Goal: Navigation & Orientation: Find specific page/section

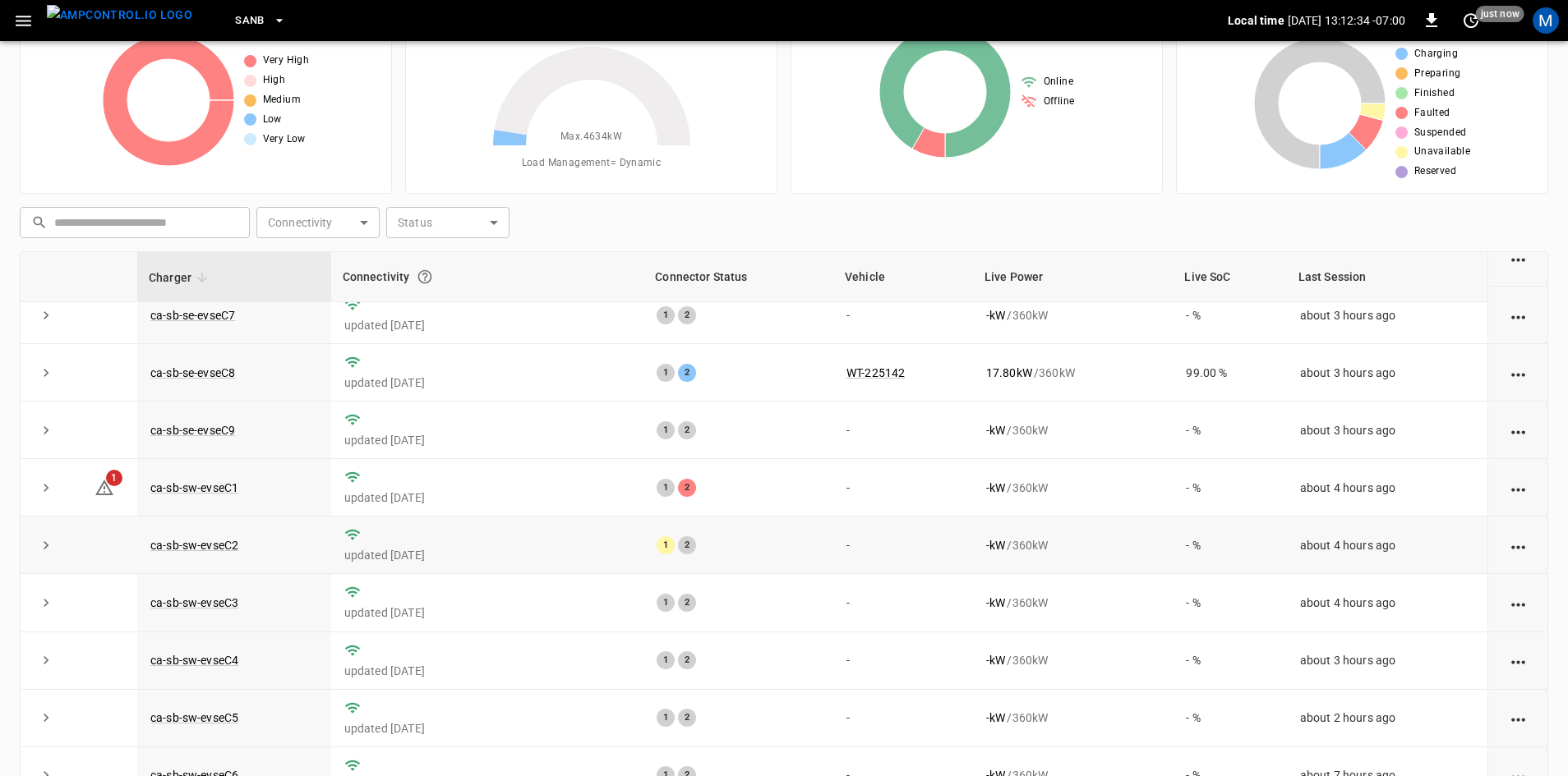
scroll to position [208, 0]
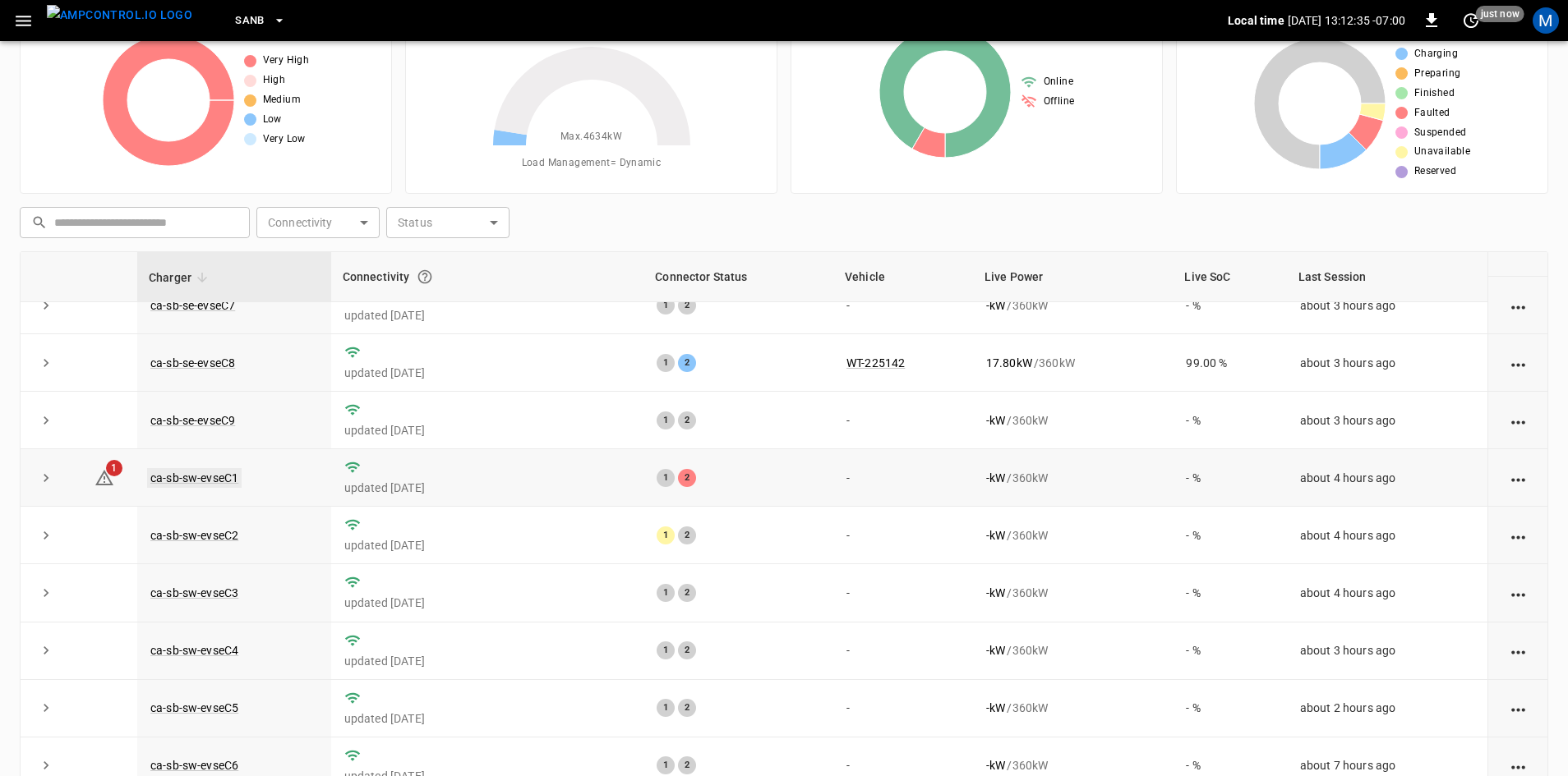
click at [220, 468] on link "ca-sb-sw-evseC1" at bounding box center [194, 478] width 94 height 20
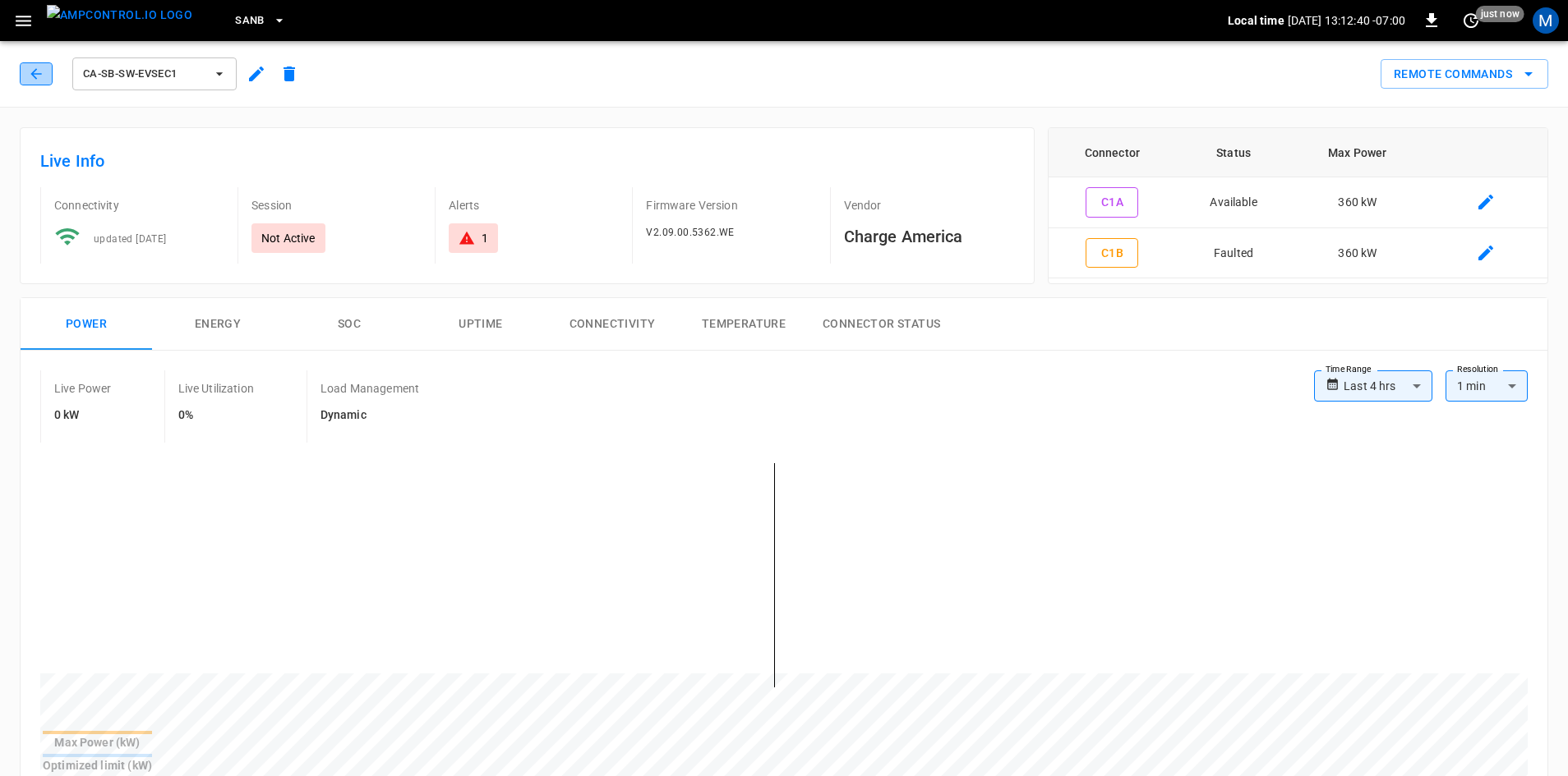
click at [41, 78] on icon "button" at bounding box center [35, 73] width 16 height 16
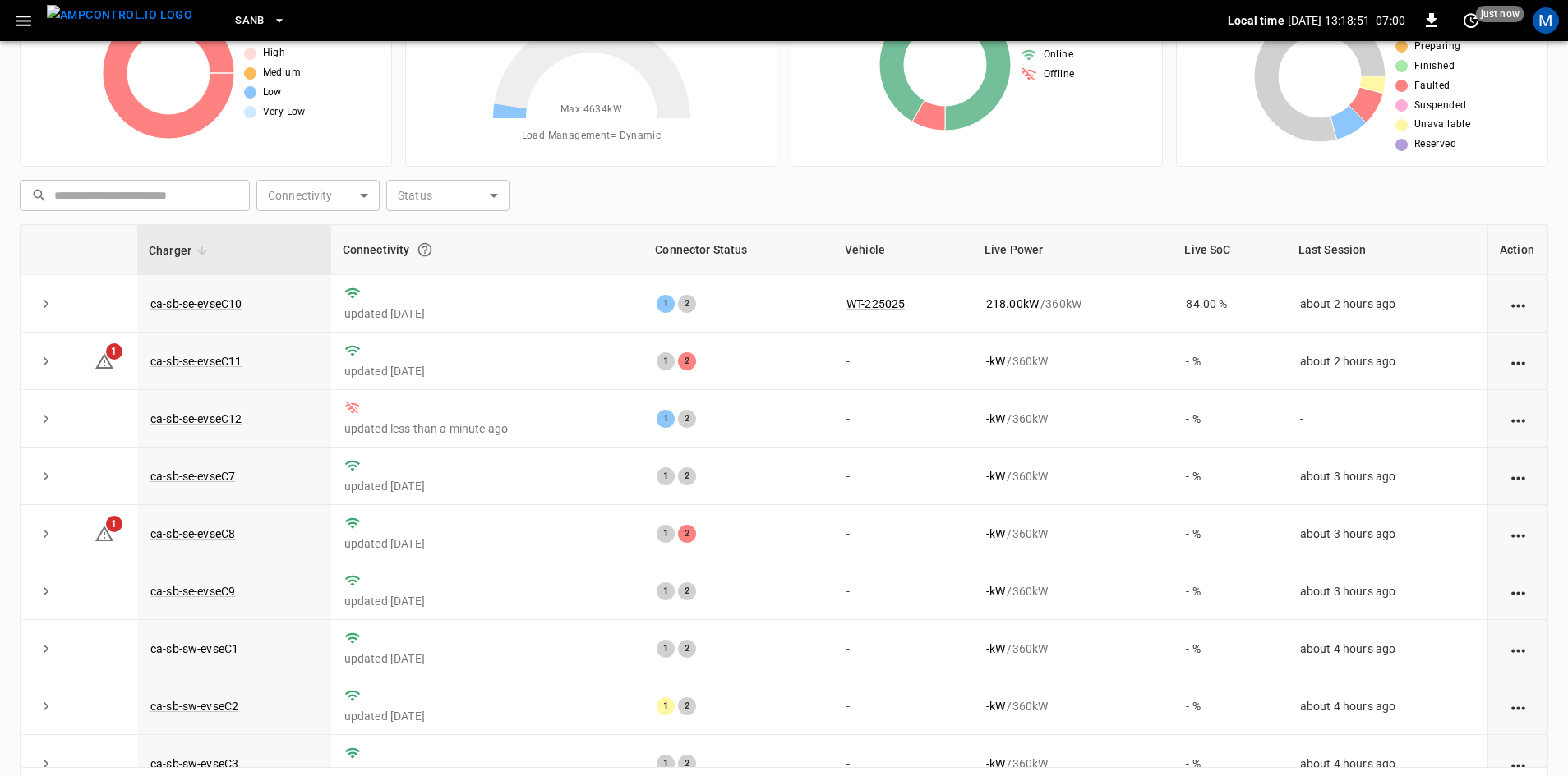
scroll to position [76, 0]
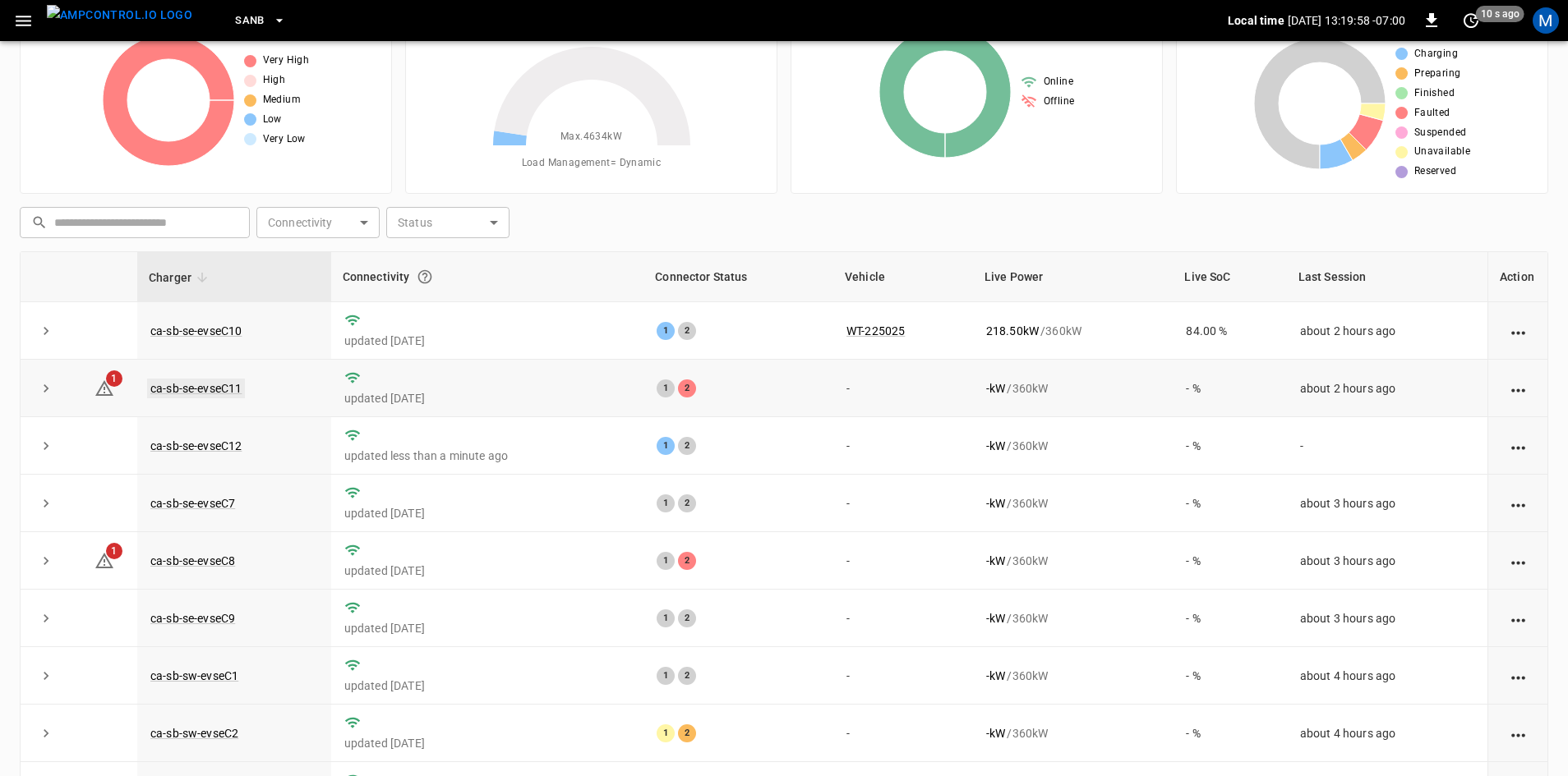
click at [233, 392] on link "ca-sb-se-evseC11" at bounding box center [196, 388] width 98 height 20
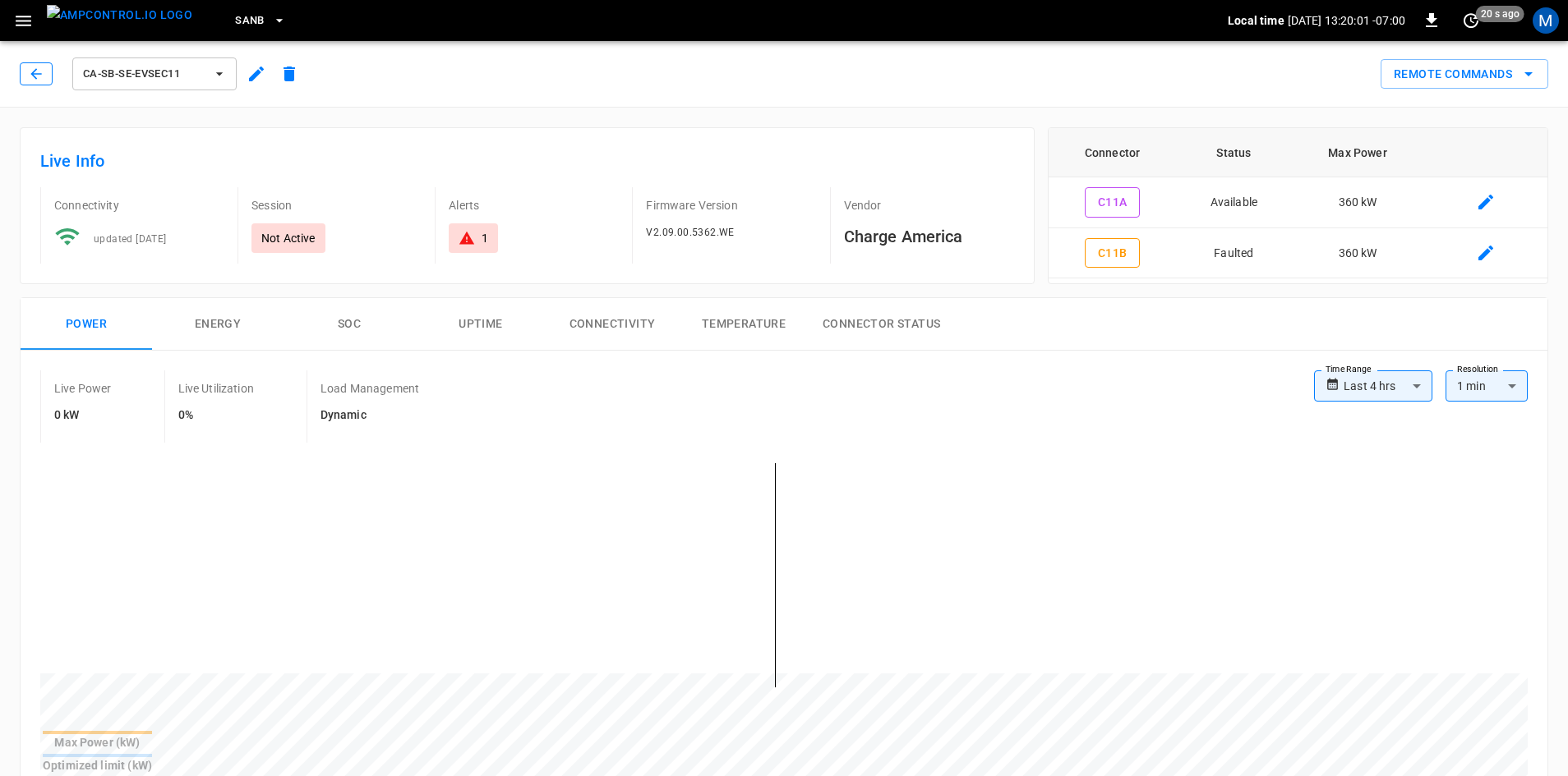
click at [32, 70] on icon "button" at bounding box center [35, 73] width 16 height 16
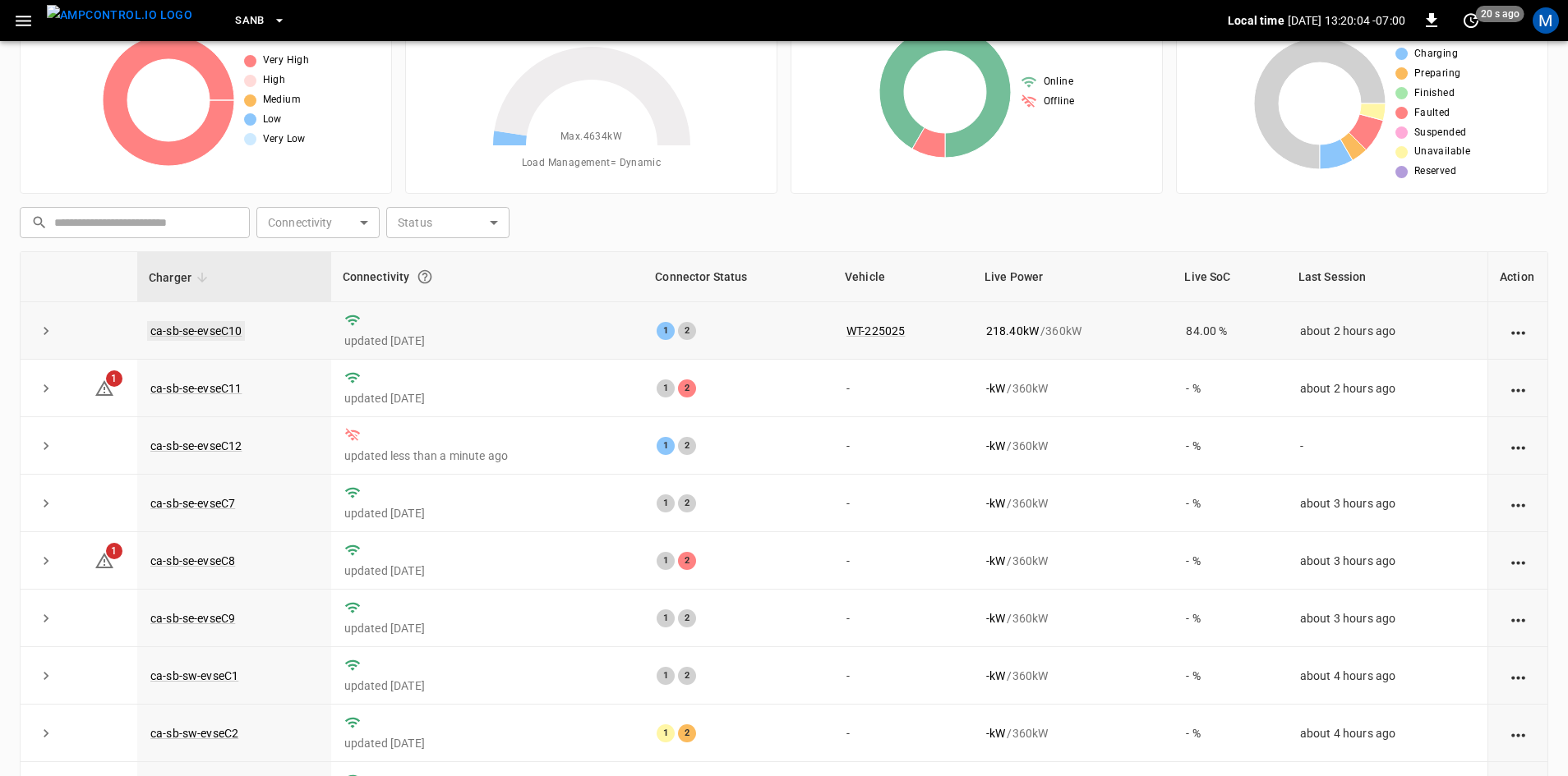
click at [237, 327] on link "ca-sb-se-evseC10" at bounding box center [196, 331] width 98 height 20
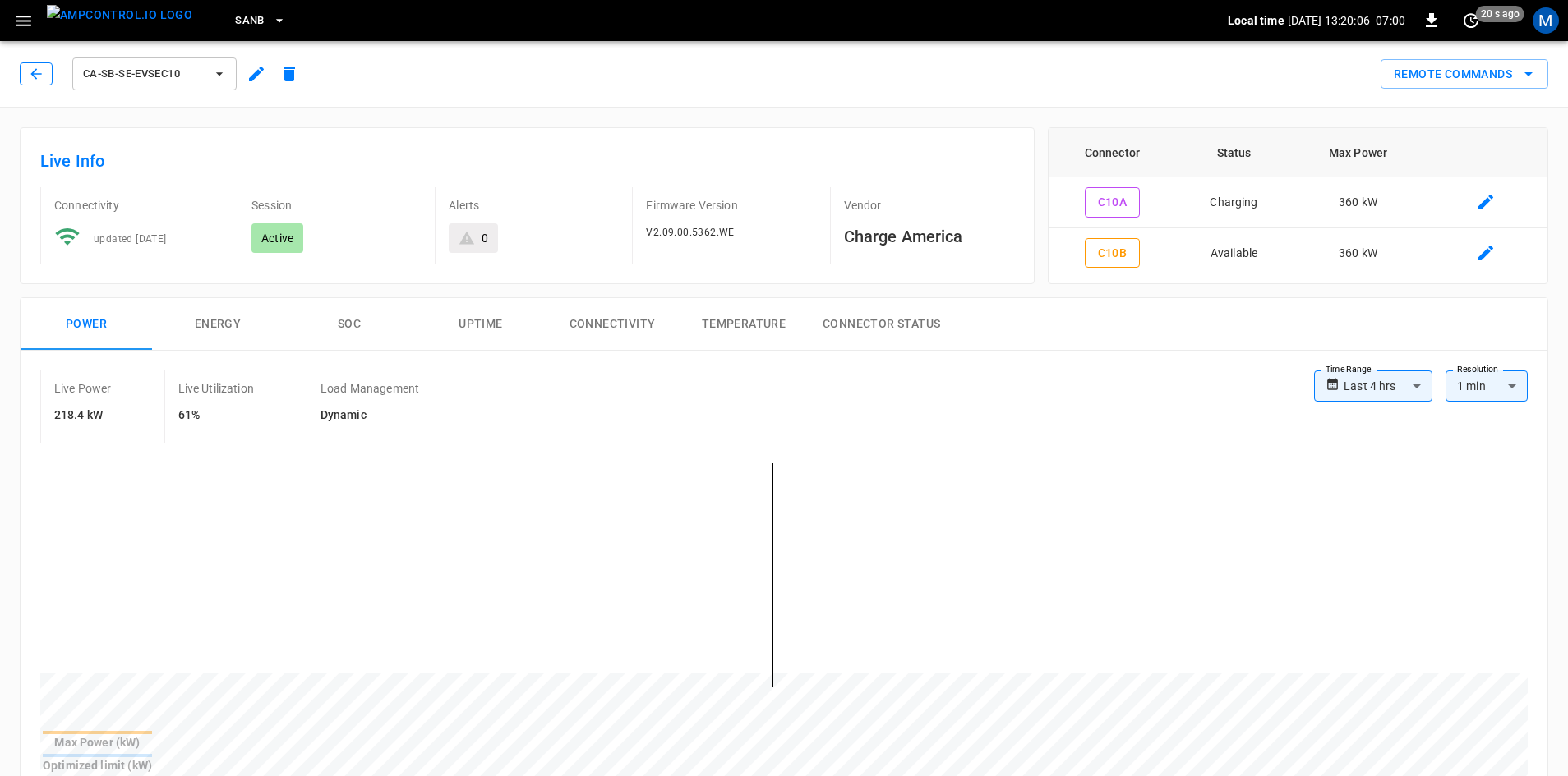
click at [35, 74] on icon "button" at bounding box center [35, 73] width 10 height 10
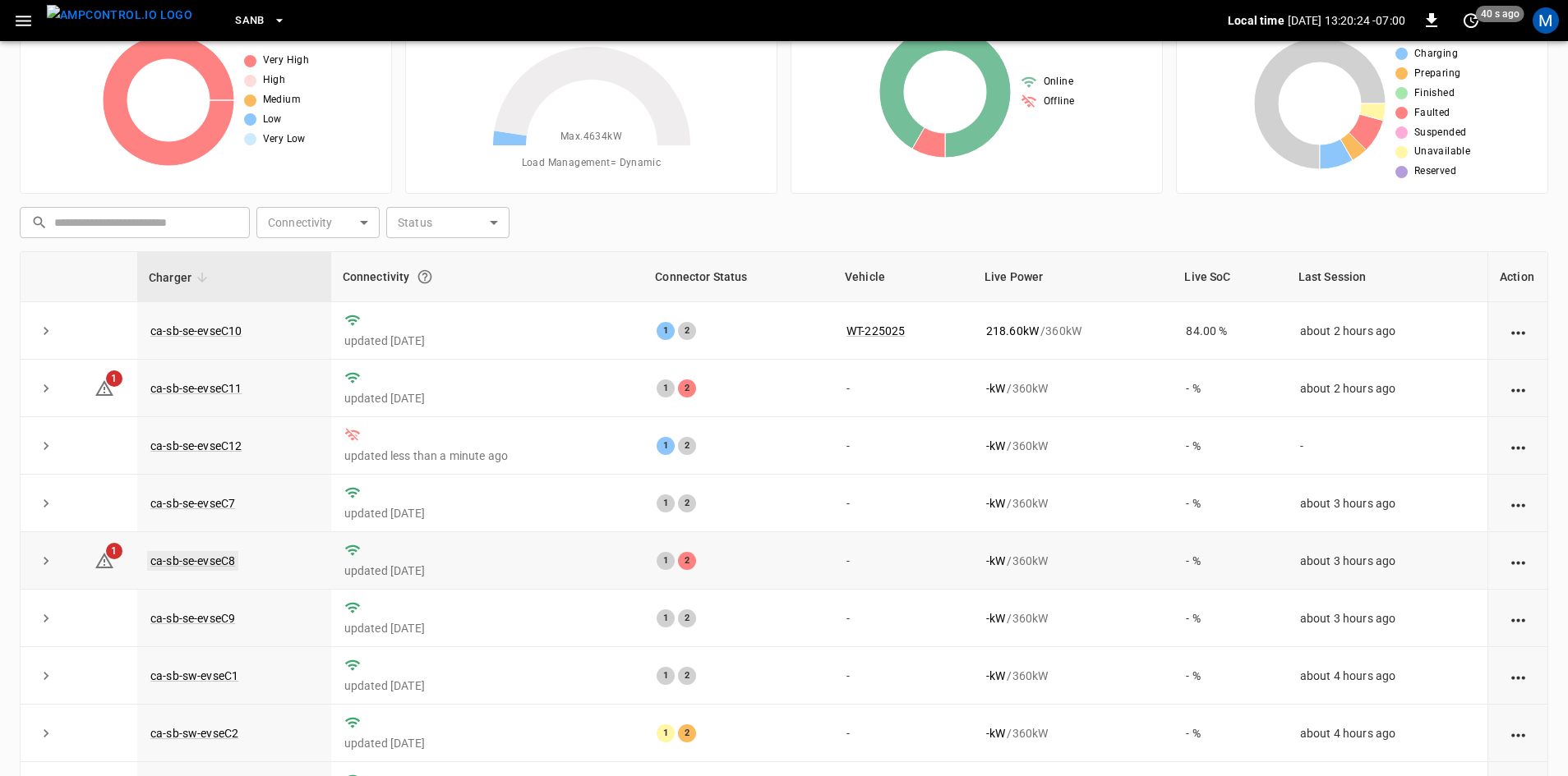
click at [201, 566] on link "ca-sb-se-evseC8" at bounding box center [193, 560] width 91 height 20
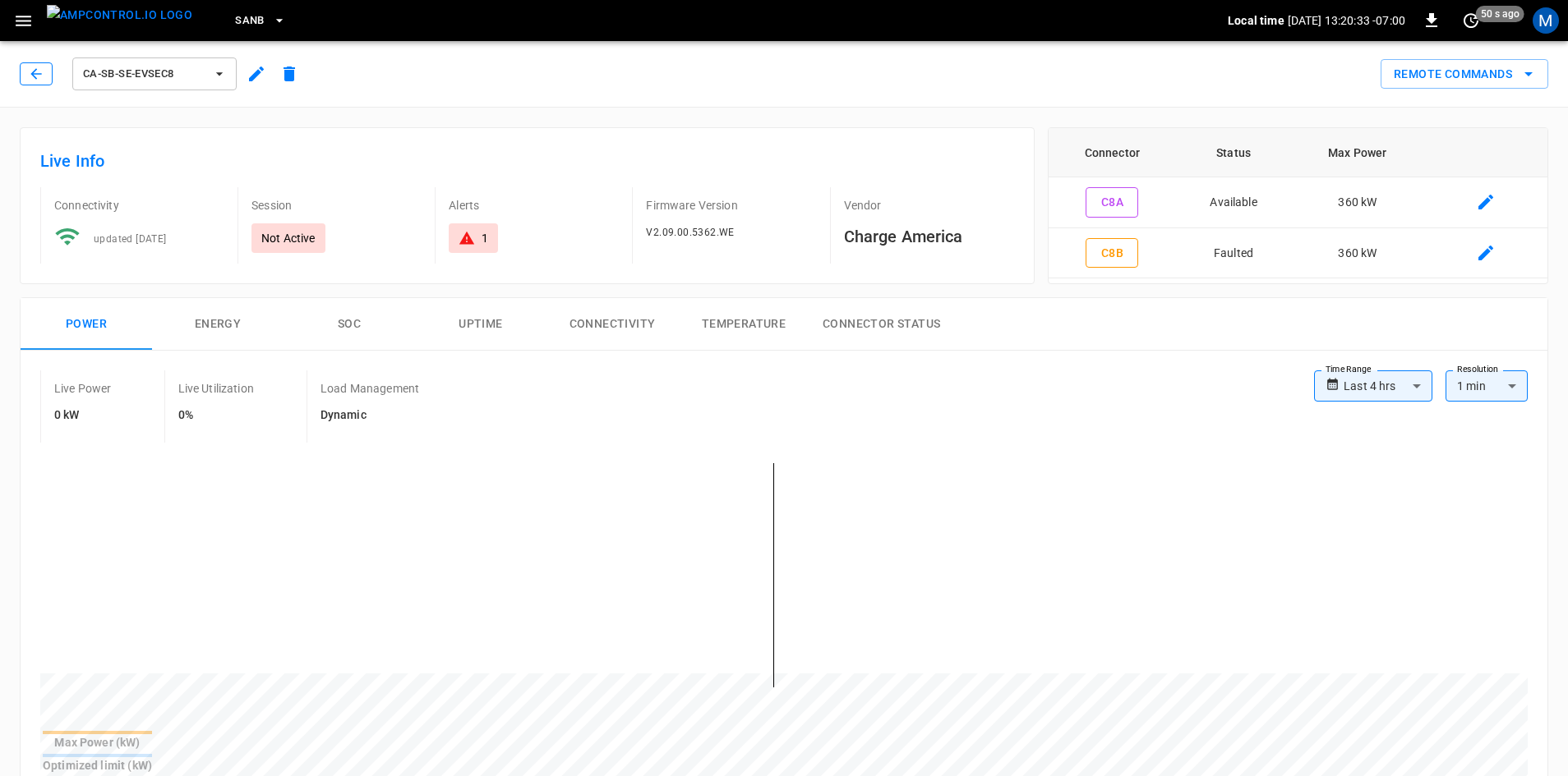
click at [21, 76] on button "button" at bounding box center [36, 74] width 33 height 23
